Goal: Task Accomplishment & Management: Complete application form

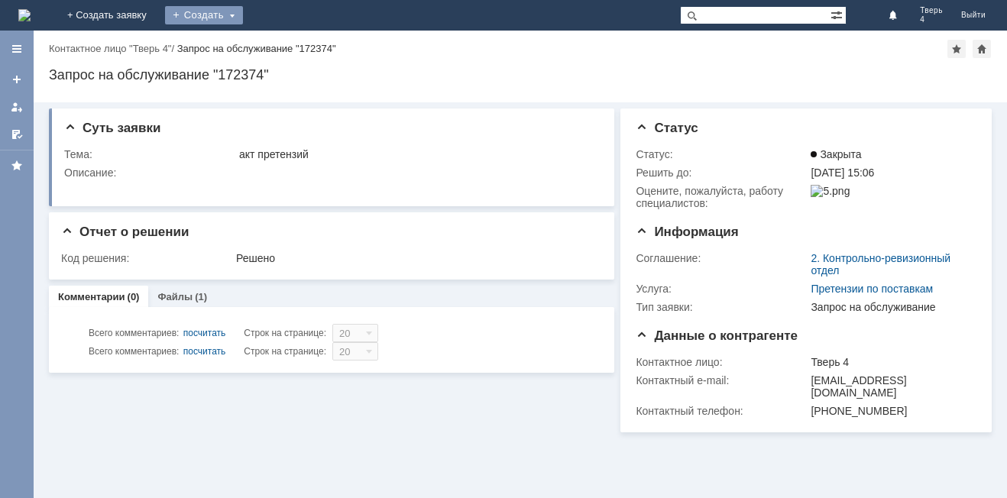
click at [243, 14] on div "Создать" at bounding box center [204, 15] width 78 height 18
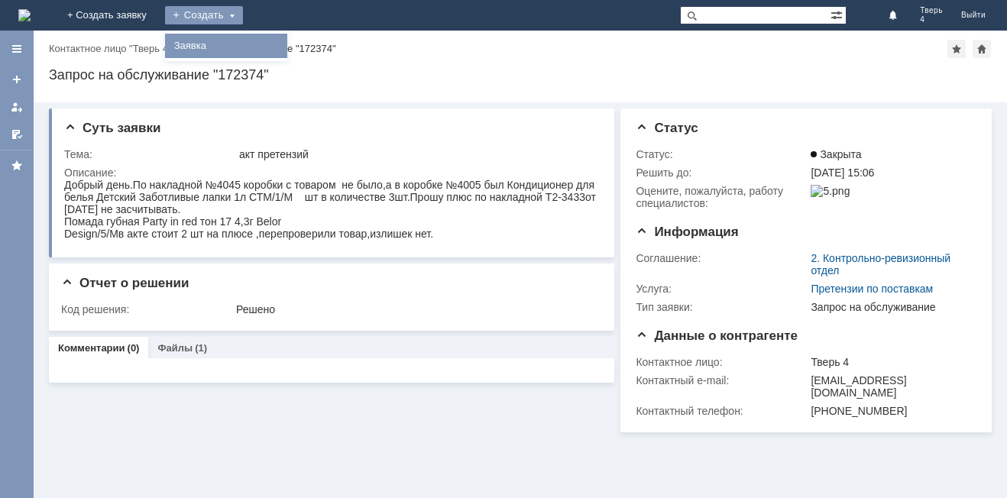
click at [284, 46] on link "Заявка" at bounding box center [226, 46] width 116 height 18
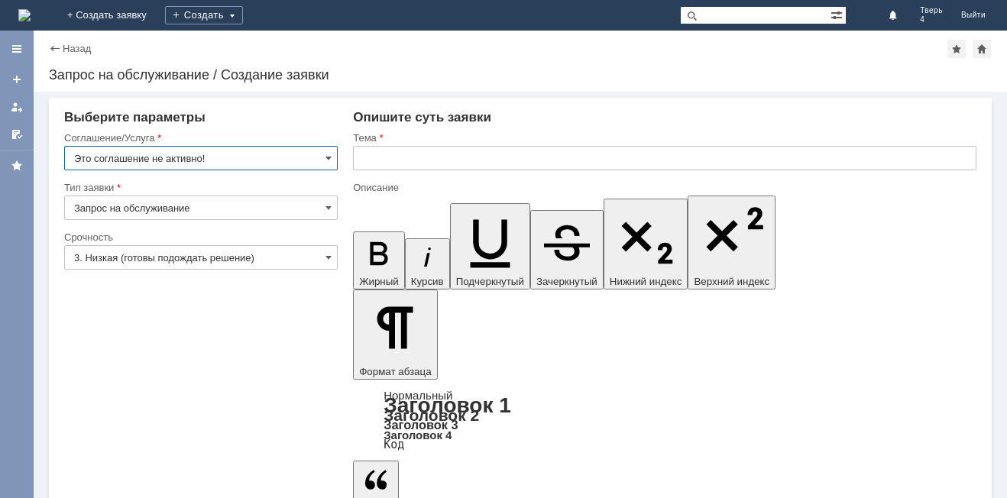
click at [322, 157] on input "Это соглашение не активно!" at bounding box center [201, 158] width 274 height 24
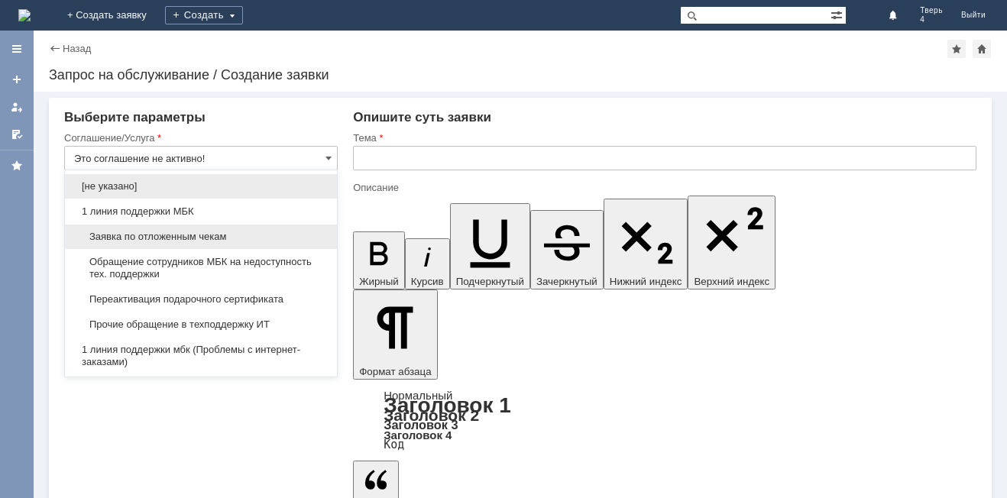
click at [139, 237] on span "Заявка по отложенным чекам" at bounding box center [201, 237] width 254 height 12
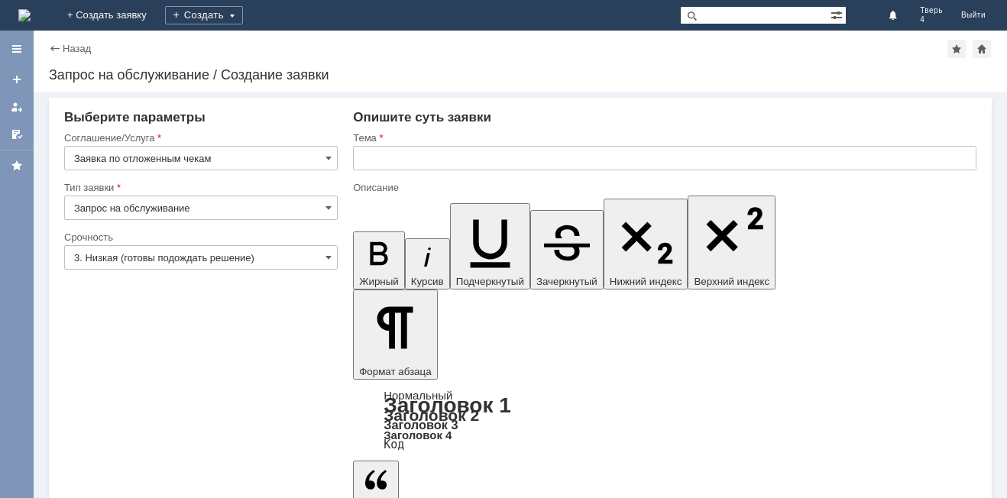
type input "Заявка по отложенным чекам"
click at [380, 157] on input "text" at bounding box center [664, 158] width 623 height 24
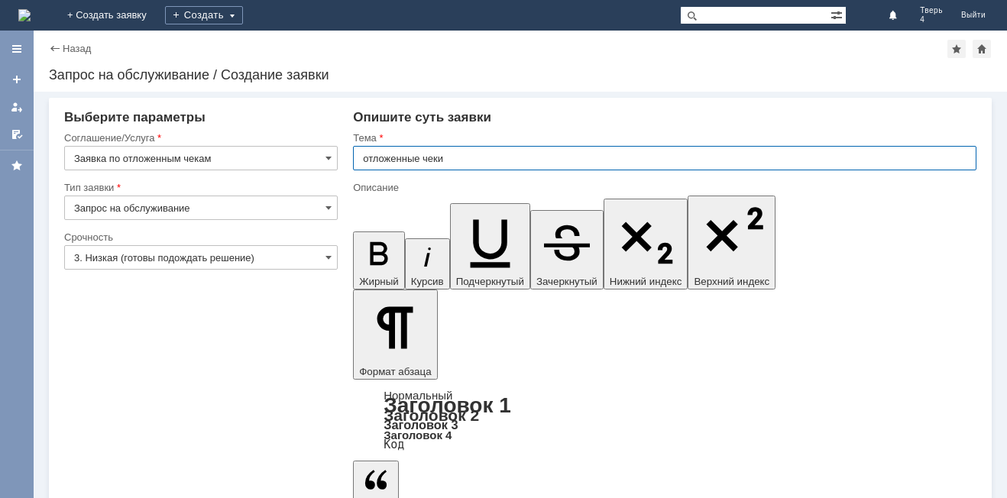
type input "отложенные чеки"
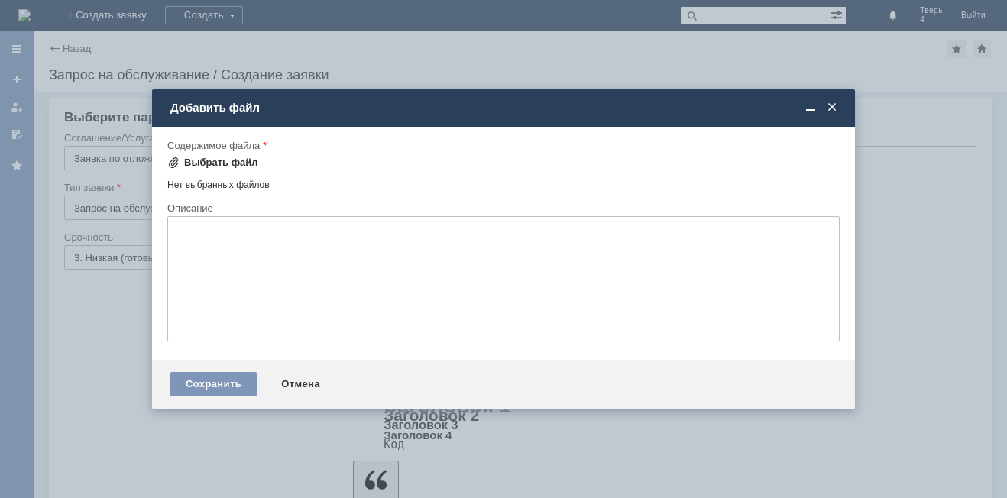
click at [219, 164] on div "Выбрать файл" at bounding box center [221, 163] width 74 height 12
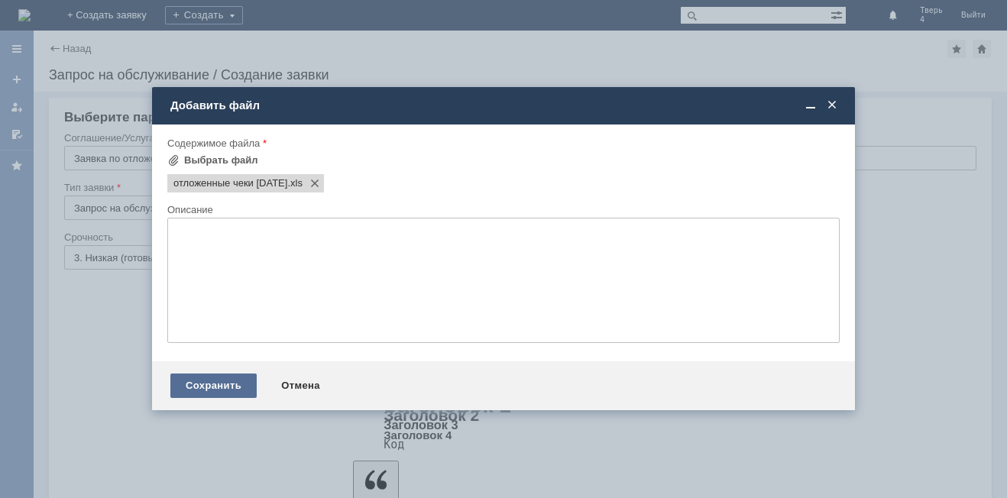
click at [199, 394] on div "Сохранить" at bounding box center [213, 386] width 86 height 24
